Goal: Information Seeking & Learning: Learn about a topic

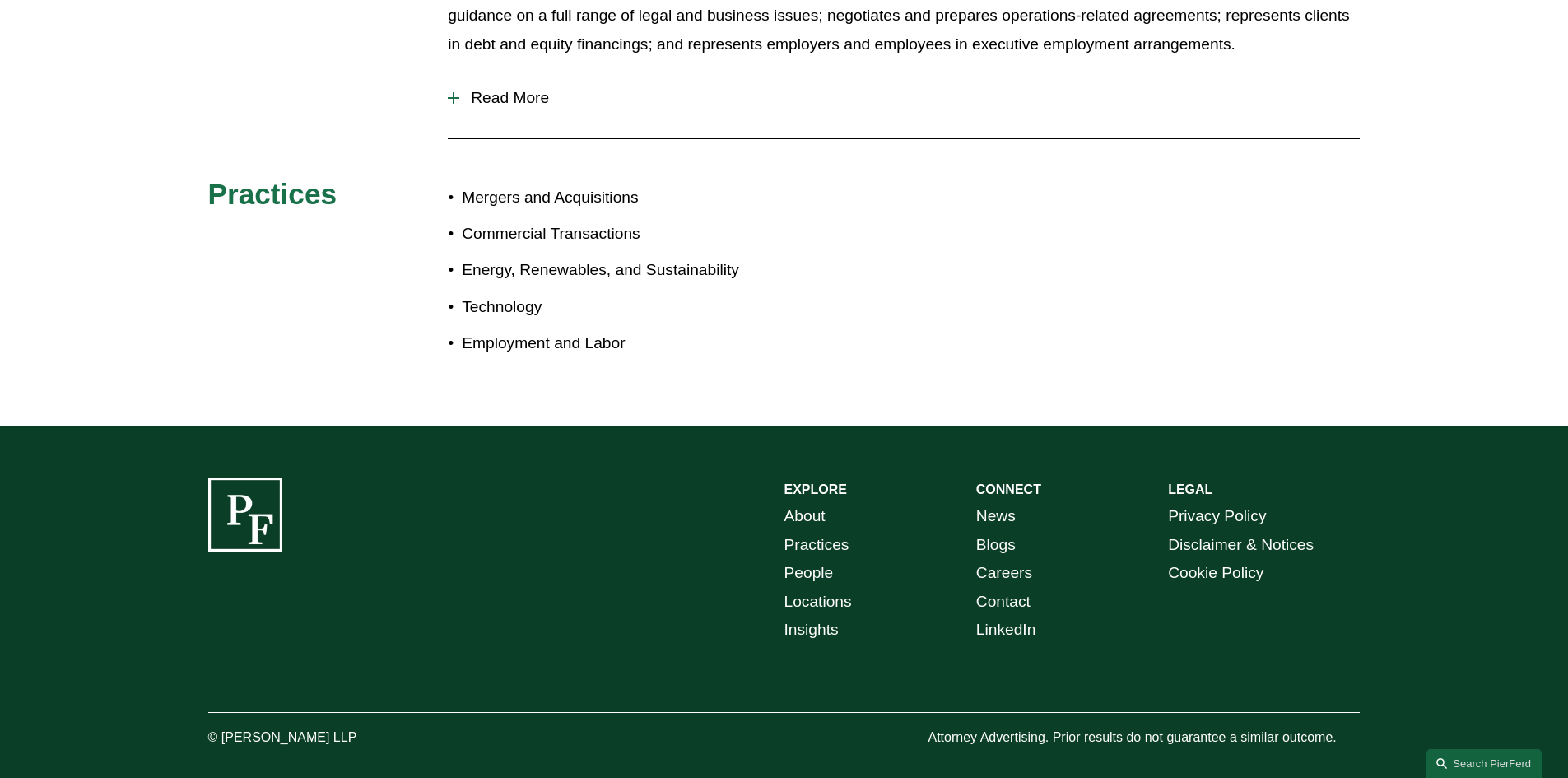
scroll to position [867, 0]
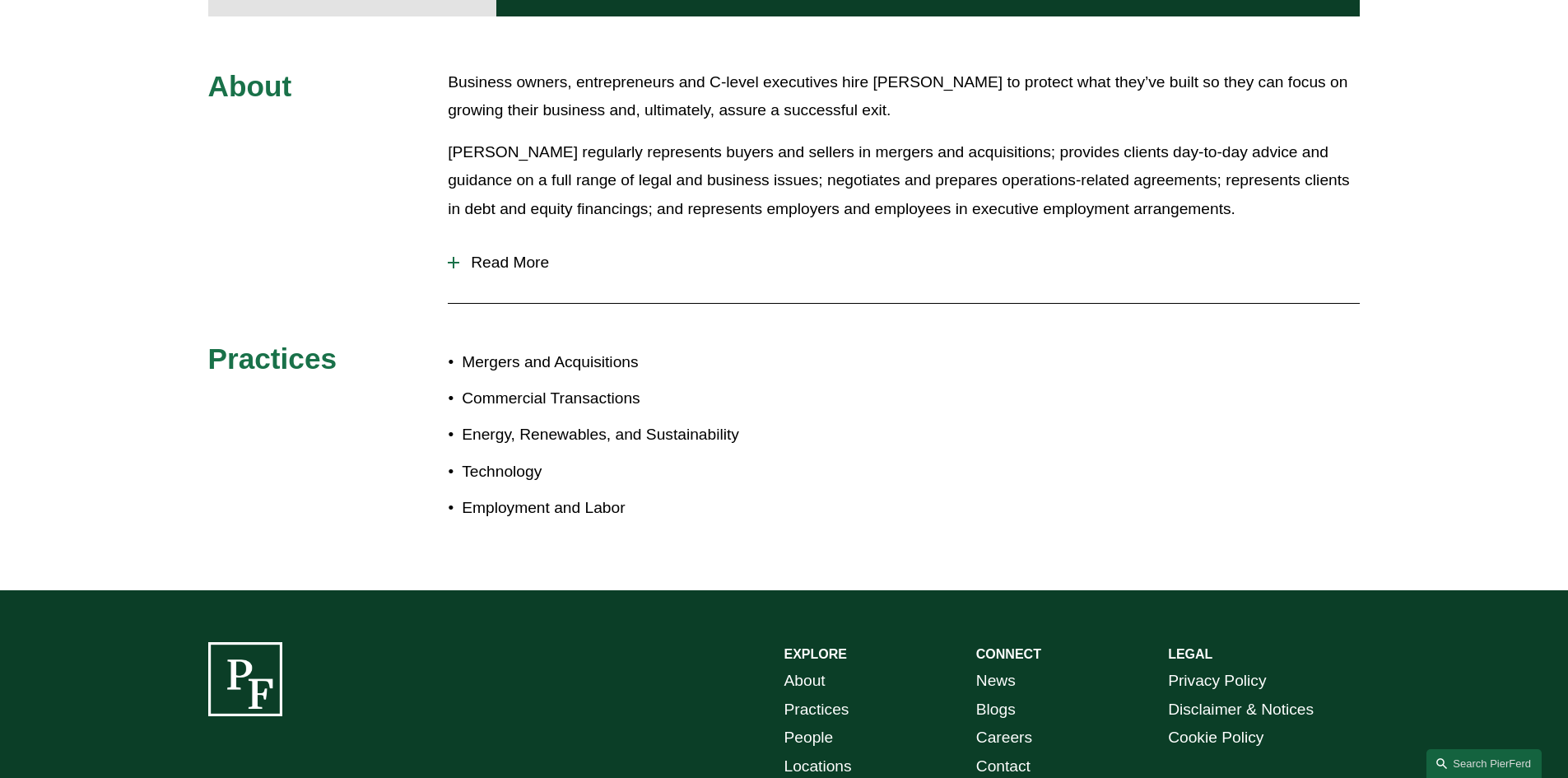
click at [515, 254] on span "Read More" at bounding box center [909, 262] width 901 height 18
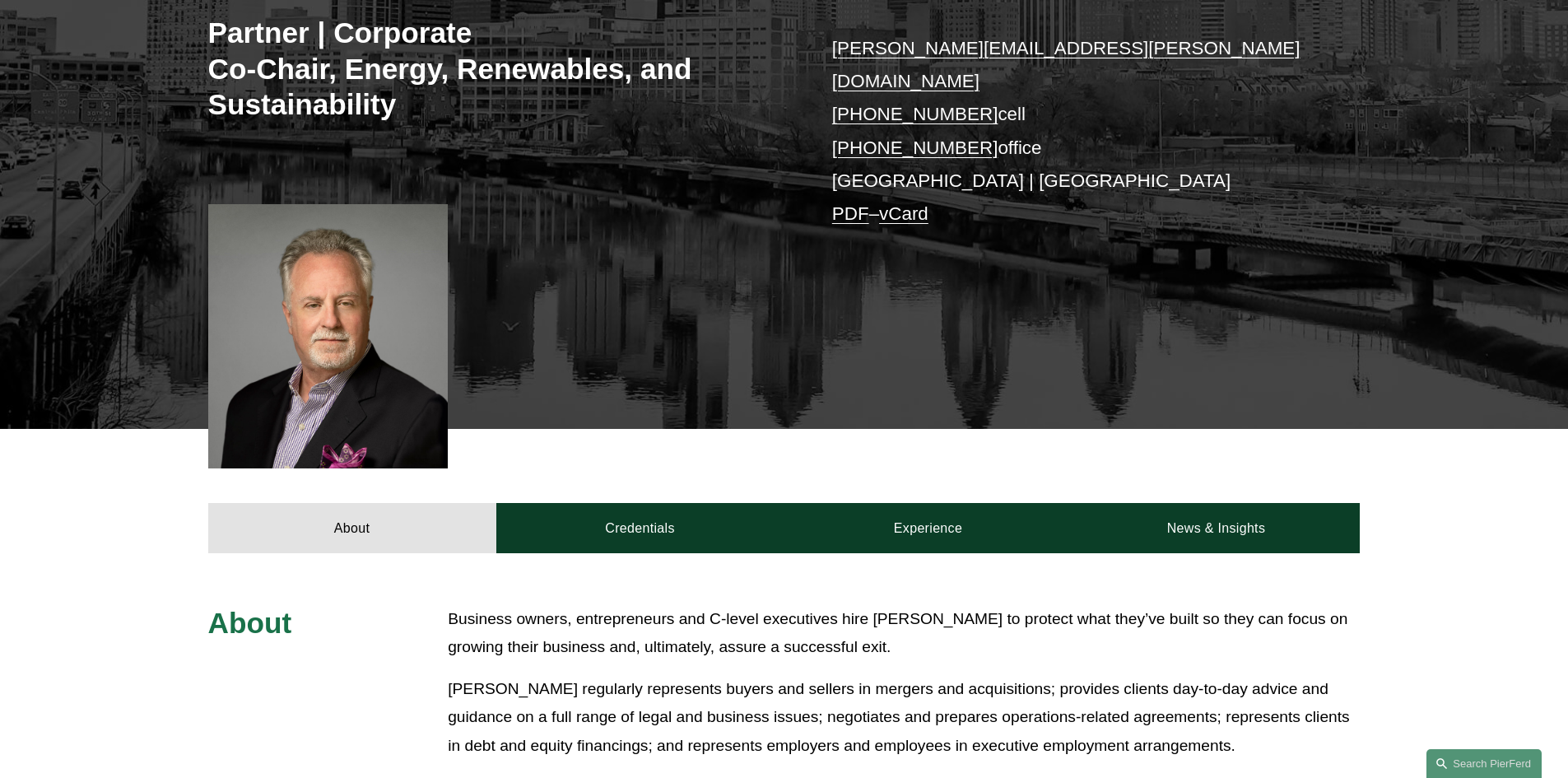
scroll to position [82, 0]
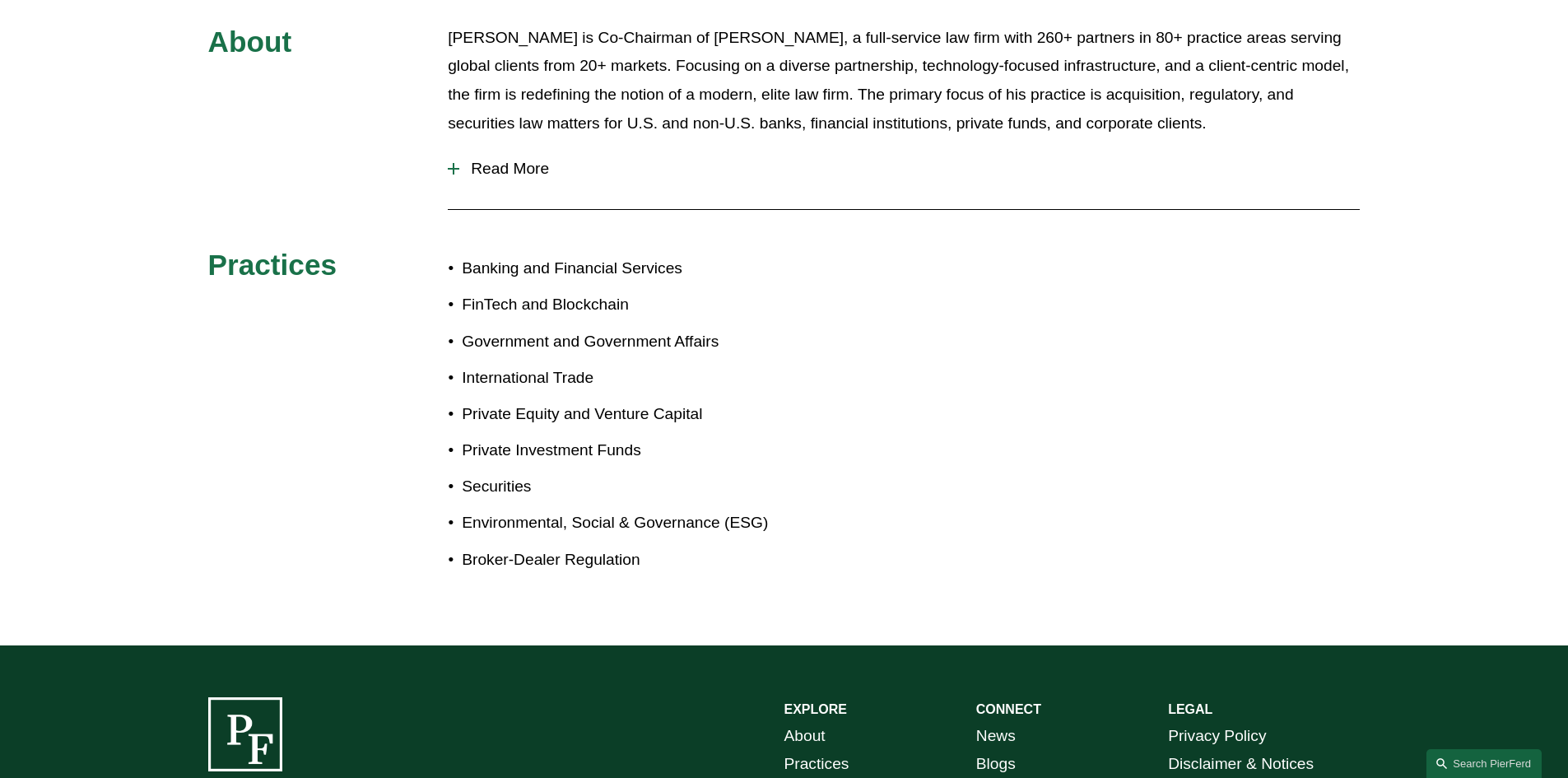
scroll to position [546, 0]
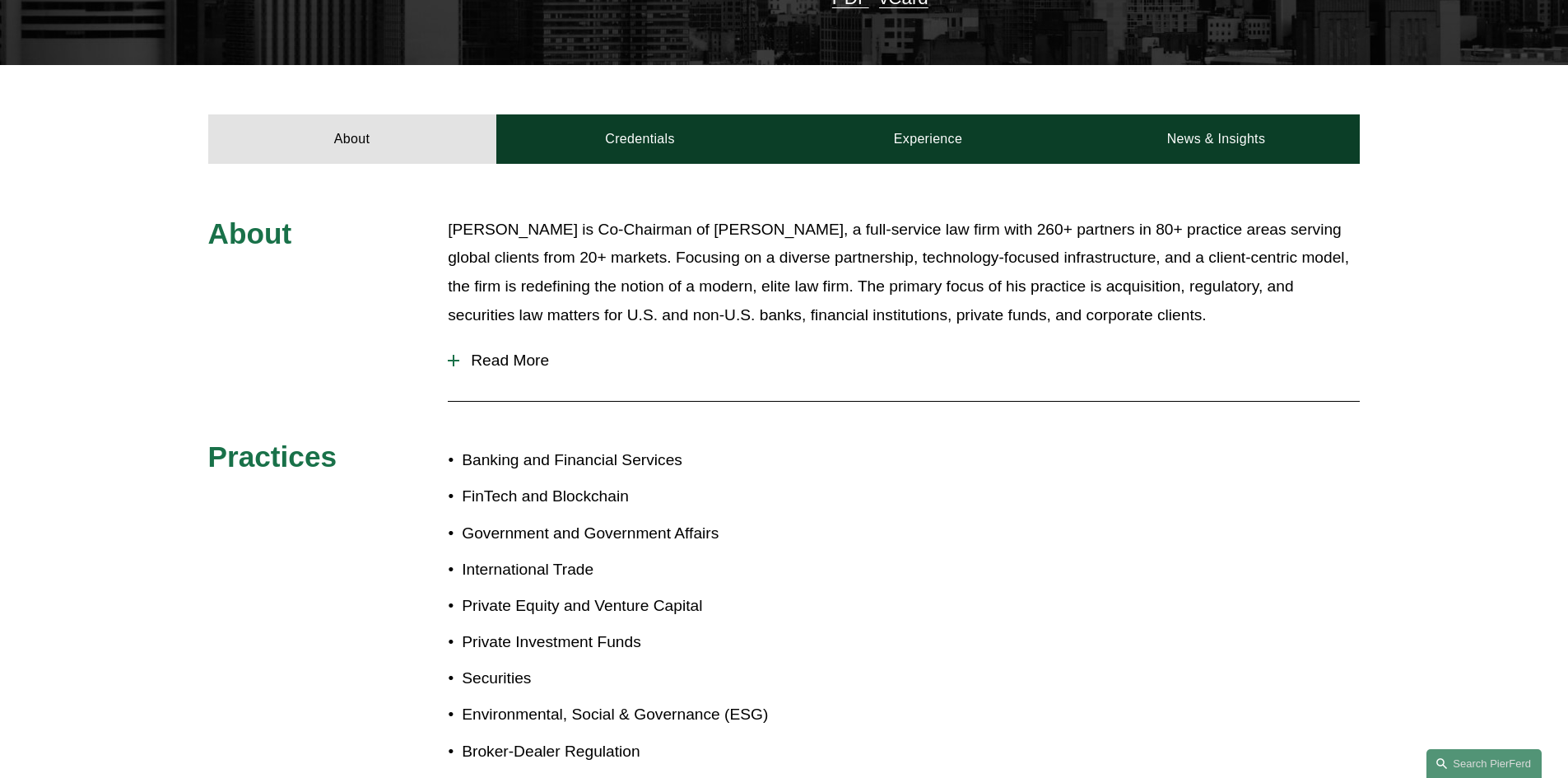
click at [457, 355] on div at bounding box center [454, 361] width 11 height 11
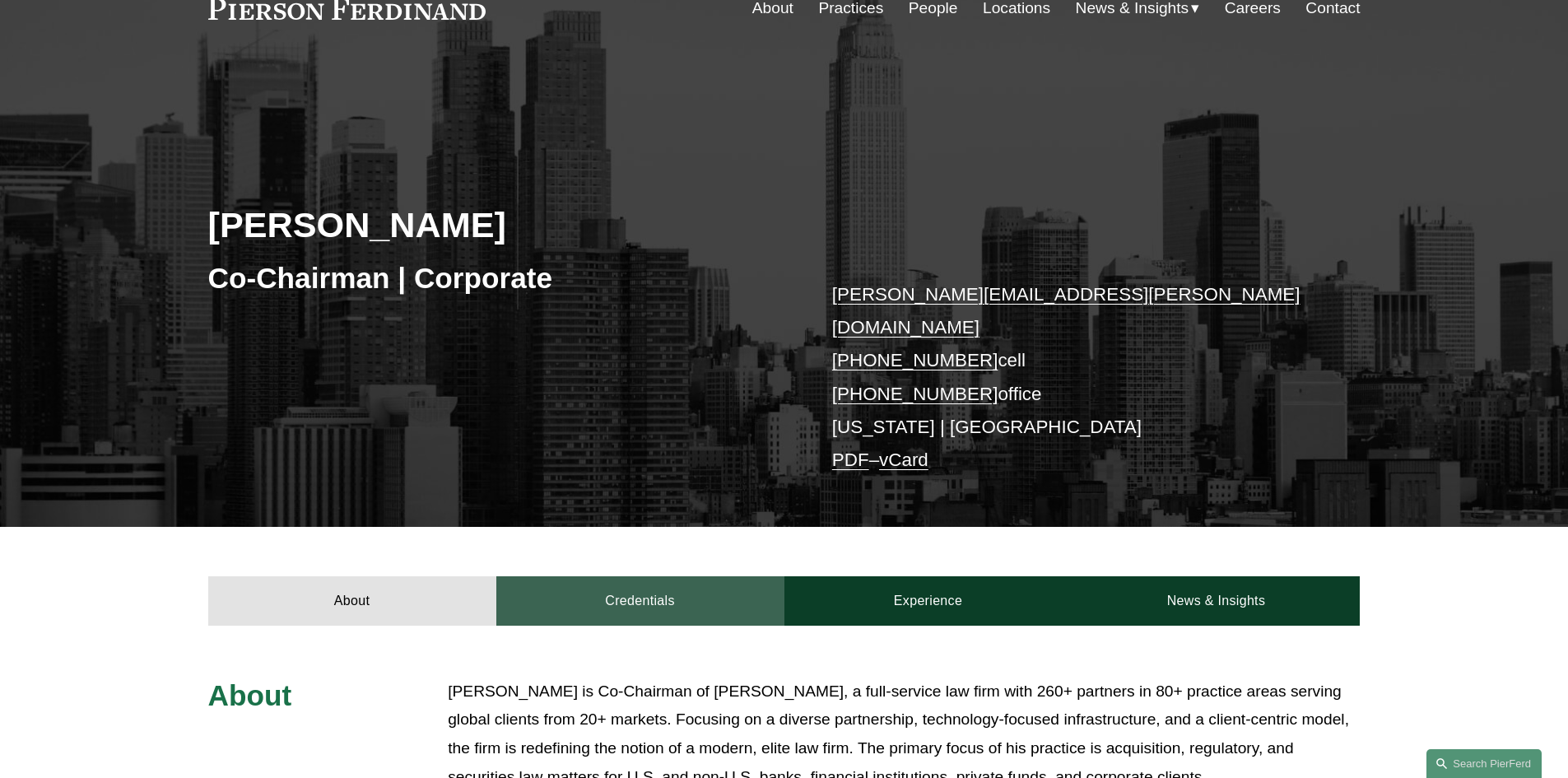
scroll to position [329, 0]
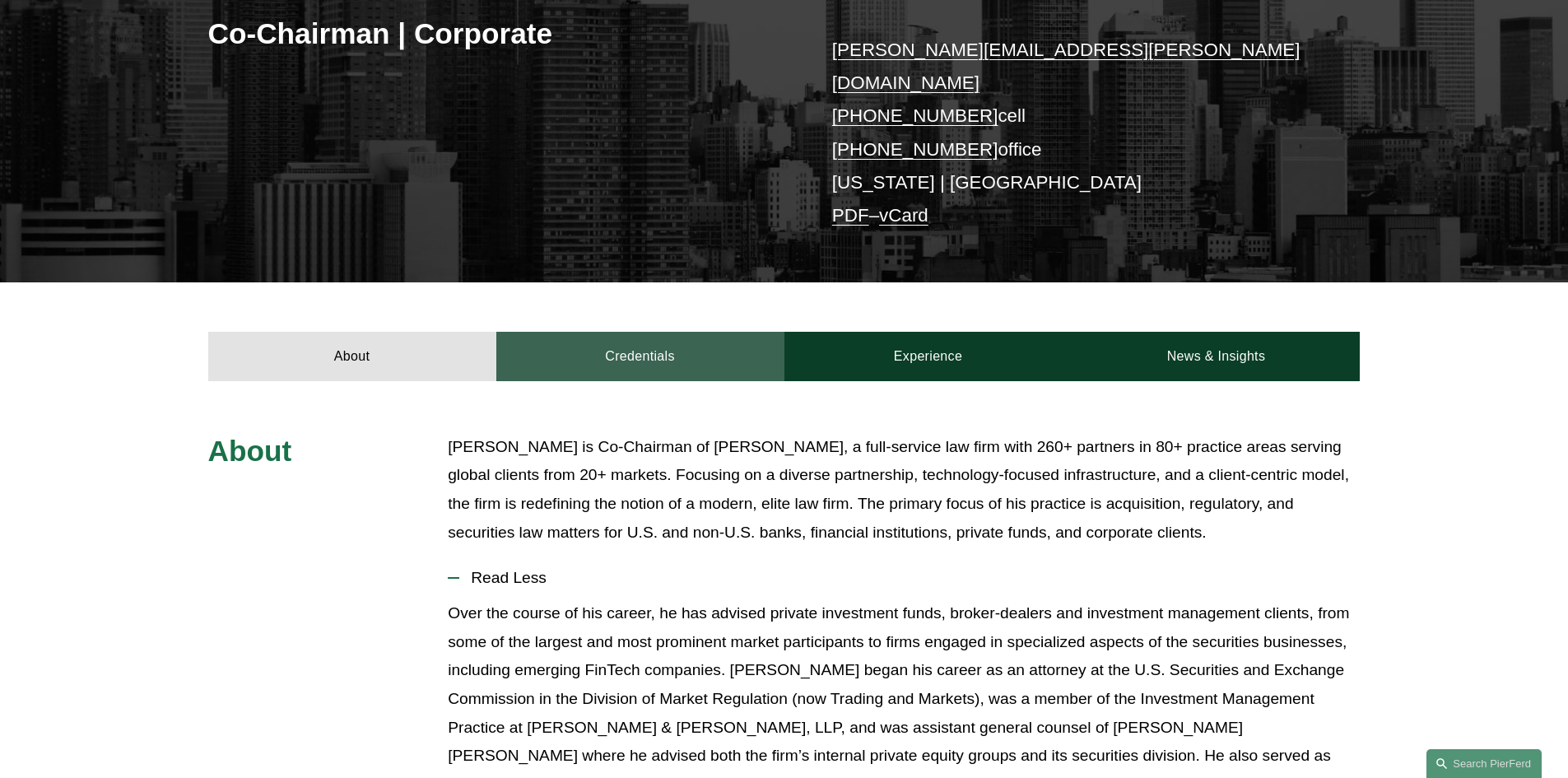
click at [651, 332] on link "Credentials" at bounding box center [639, 357] width 288 height 50
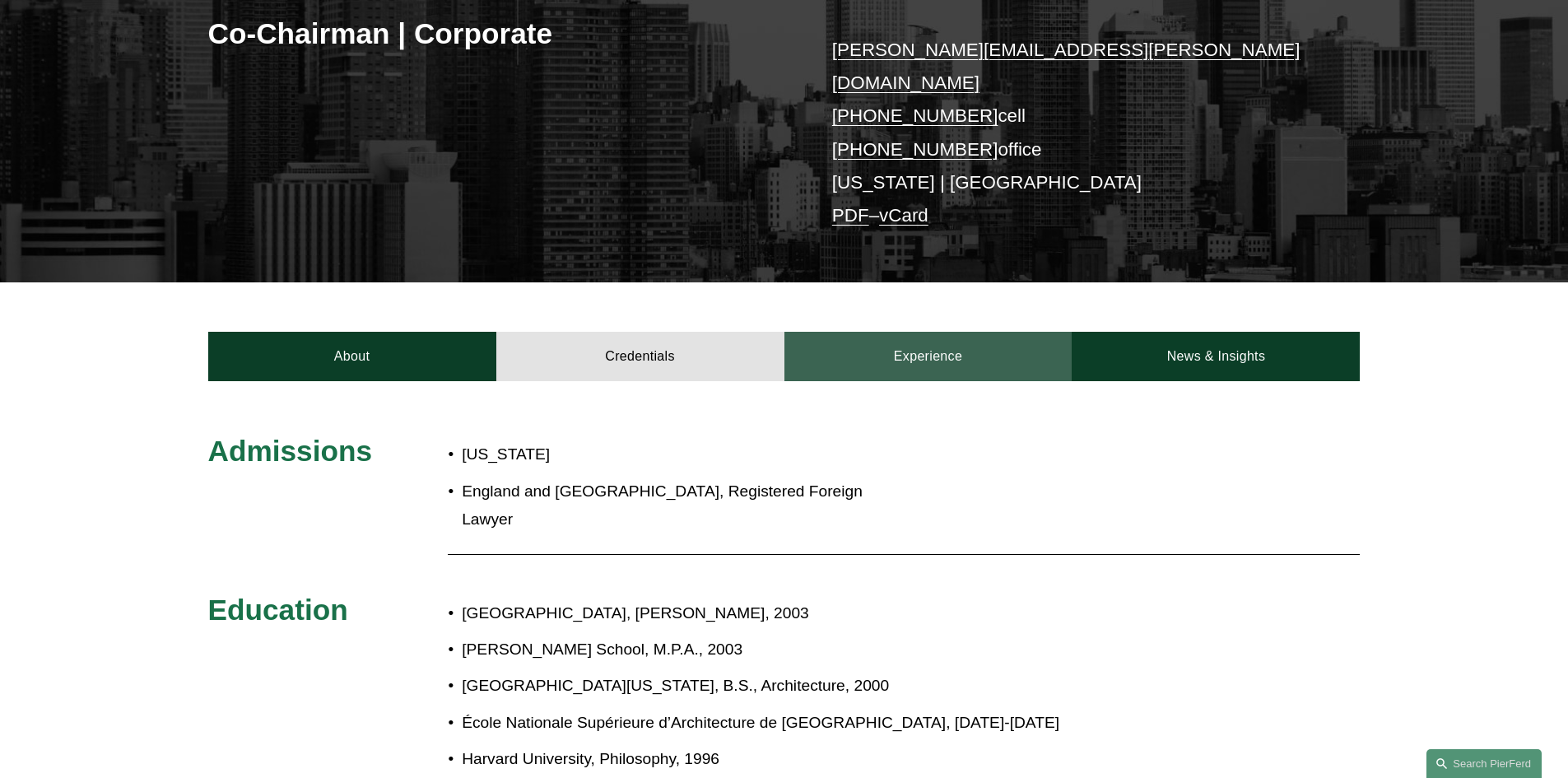
click at [943, 347] on link "Experience" at bounding box center [928, 357] width 288 height 50
